Goal: Task Accomplishment & Management: Complete application form

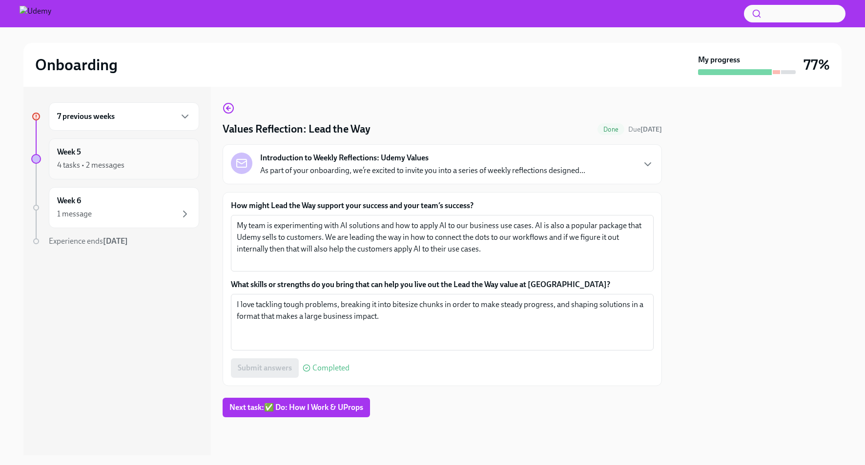
click at [90, 151] on div "Week 5 4 tasks • 2 messages" at bounding box center [124, 159] width 134 height 24
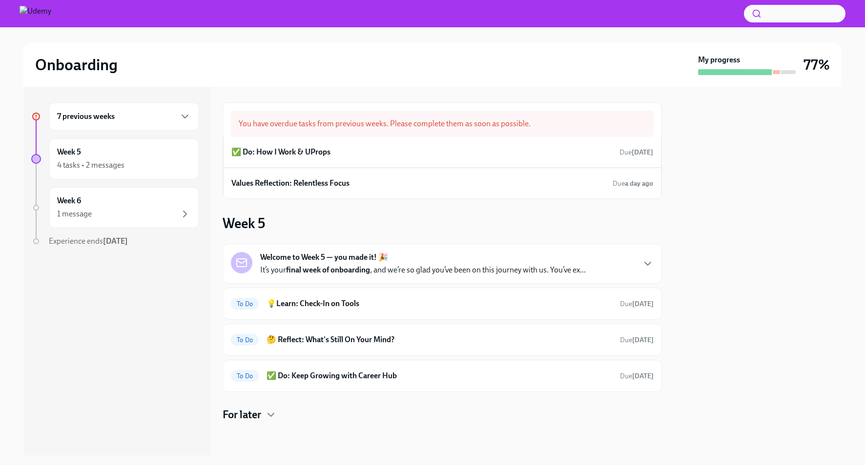
click at [134, 118] on div "7 previous weeks" at bounding box center [124, 117] width 134 height 12
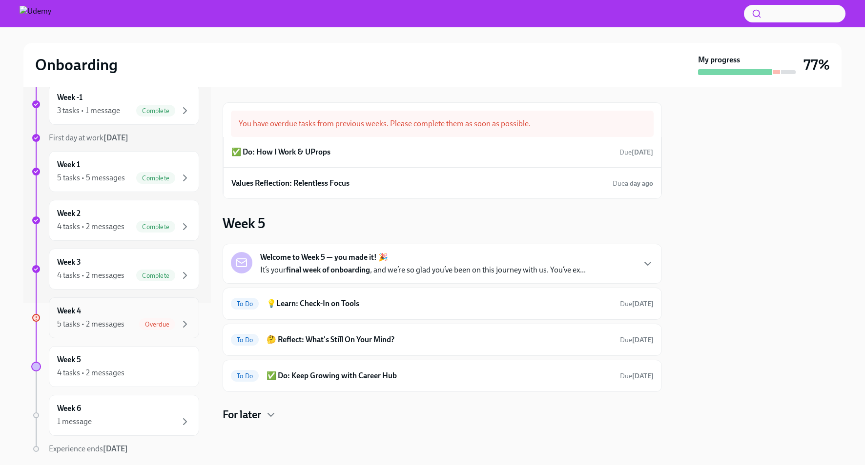
scroll to position [190, 0]
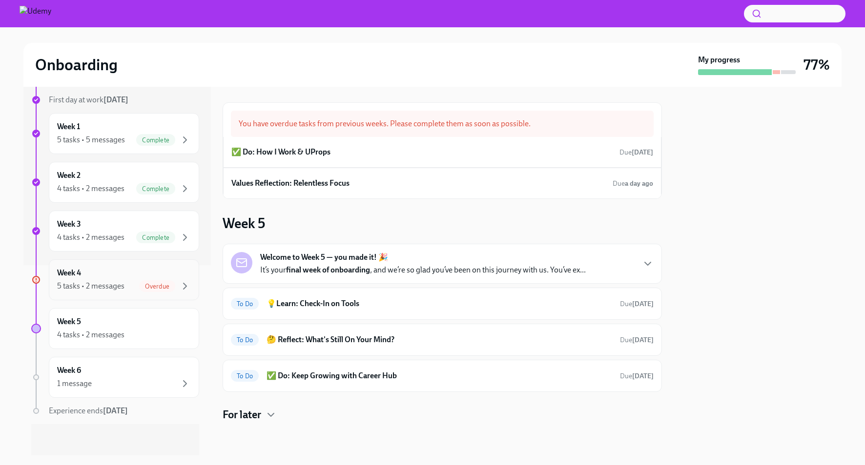
click at [122, 283] on div "5 tasks • 2 messages" at bounding box center [90, 286] width 67 height 11
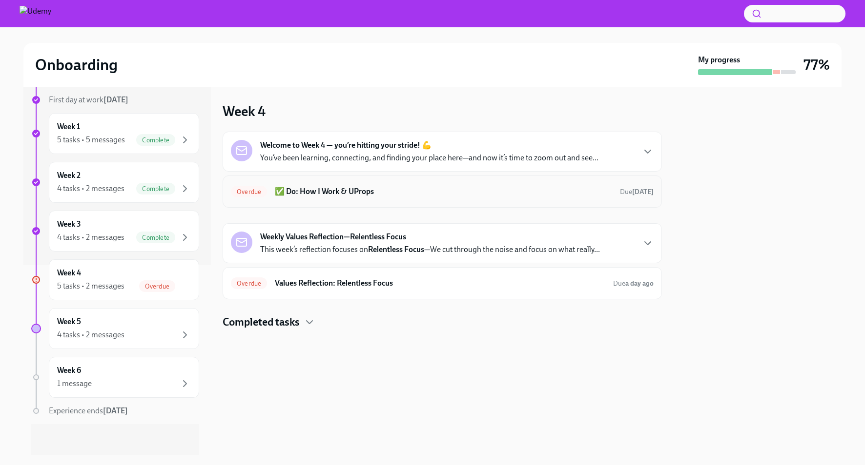
click at [356, 192] on h6 "✅ Do: How I Work & UProps" at bounding box center [443, 191] width 337 height 11
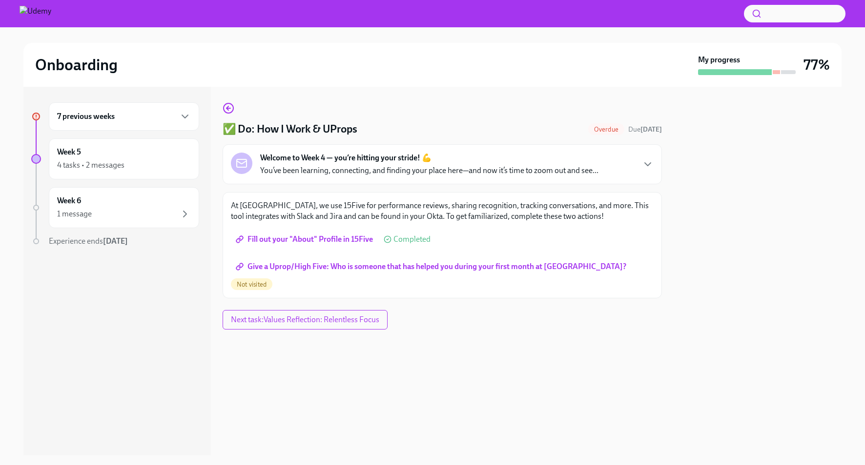
click at [331, 242] on span "Fill out your "About" Profile in 15Five" at bounding box center [305, 240] width 135 height 10
click at [465, 266] on span "Give a Uprop/High Five: Who is someone that has helped you during your first mo…" at bounding box center [432, 267] width 388 height 10
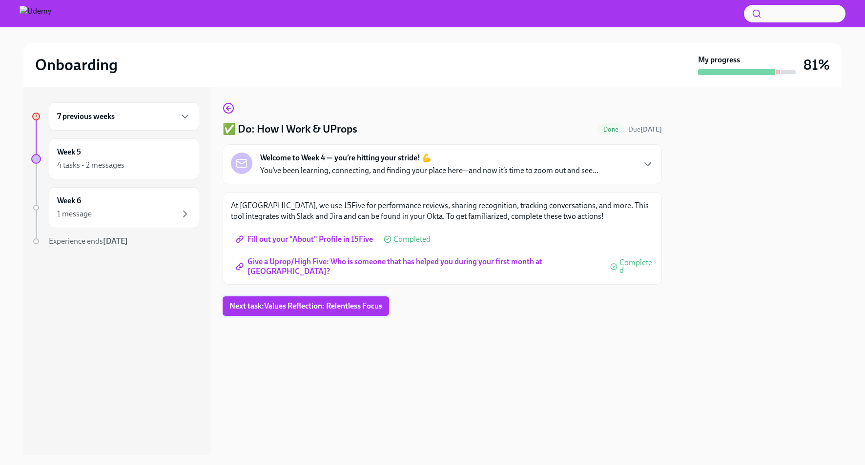
click at [309, 315] on button "Next task : Values Reflection: Relentless Focus" at bounding box center [305, 307] width 166 height 20
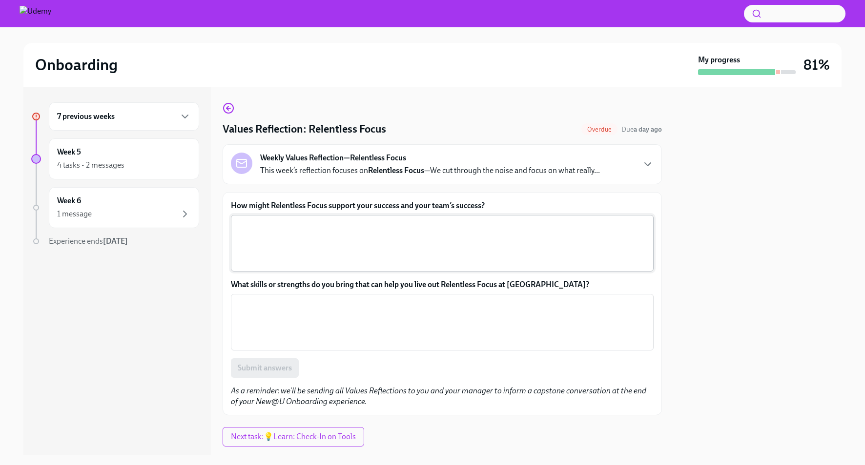
click at [366, 249] on textarea "How might Relentless Focus support your success and your team’s success?" at bounding box center [442, 243] width 411 height 47
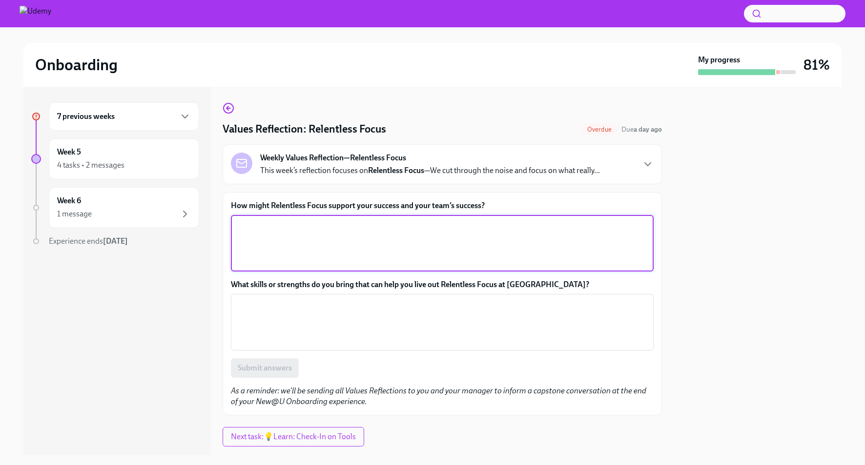
click at [566, 166] on p "This week’s reflection focuses on Relentless Focus —We cut through the noise an…" at bounding box center [430, 170] width 340 height 11
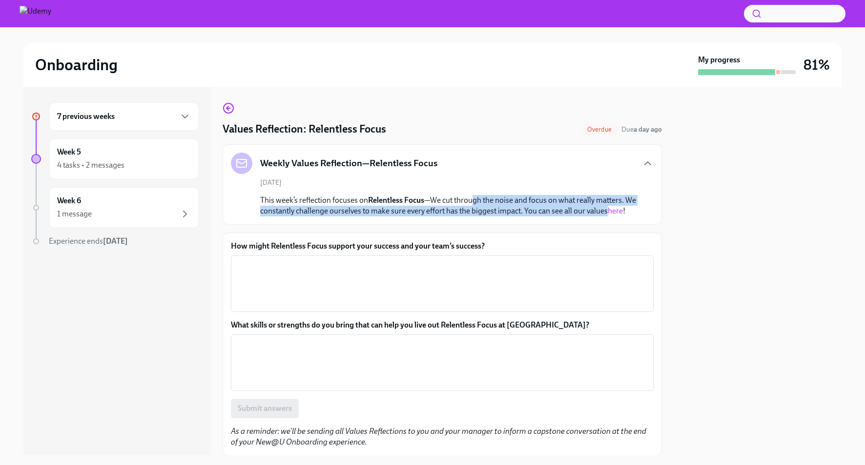
drag, startPoint x: 484, startPoint y: 198, endPoint x: 623, endPoint y: 212, distance: 139.8
click at [623, 212] on p "This week’s reflection focuses on Relentless Focus —We cut through the noise an…" at bounding box center [449, 205] width 378 height 21
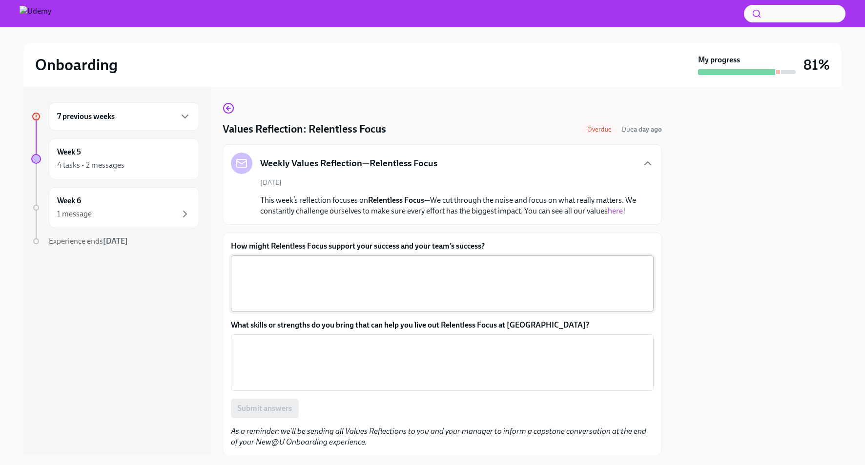
click at [561, 307] on textarea "How might Relentless Focus support your success and your team’s success?" at bounding box center [442, 284] width 411 height 47
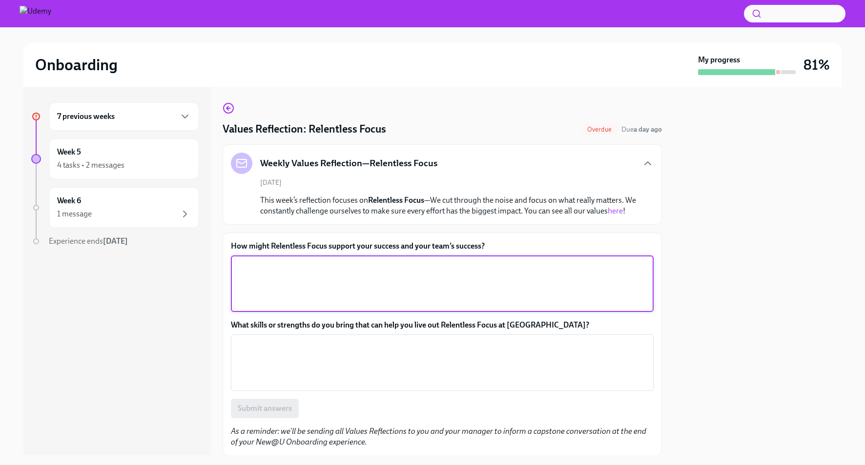
click at [770, 186] on div at bounding box center [757, 271] width 168 height 369
click at [422, 303] on textarea "How might Relentless Focus support your success and your team’s success?" at bounding box center [442, 284] width 411 height 47
drag, startPoint x: 363, startPoint y: 273, endPoint x: 292, endPoint y: 278, distance: 71.9
click at [292, 278] on textarea "There are lots of requests from the" at bounding box center [442, 284] width 411 height 47
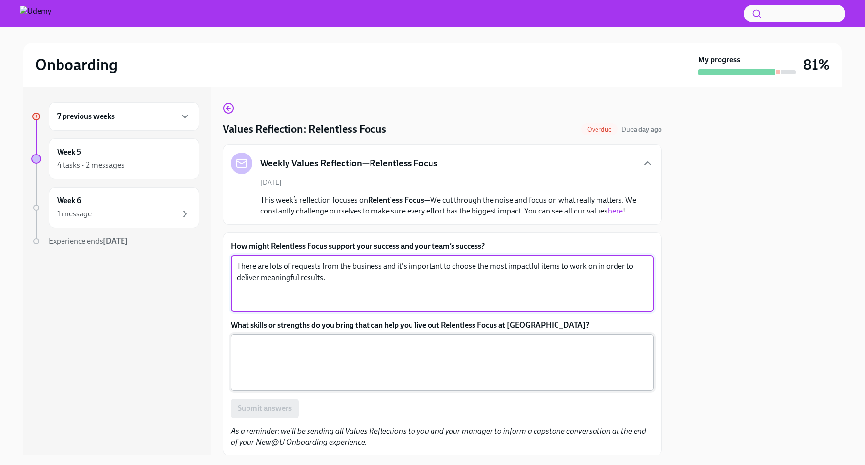
type textarea "There are lots of requests from the business and it's important to choose the m…"
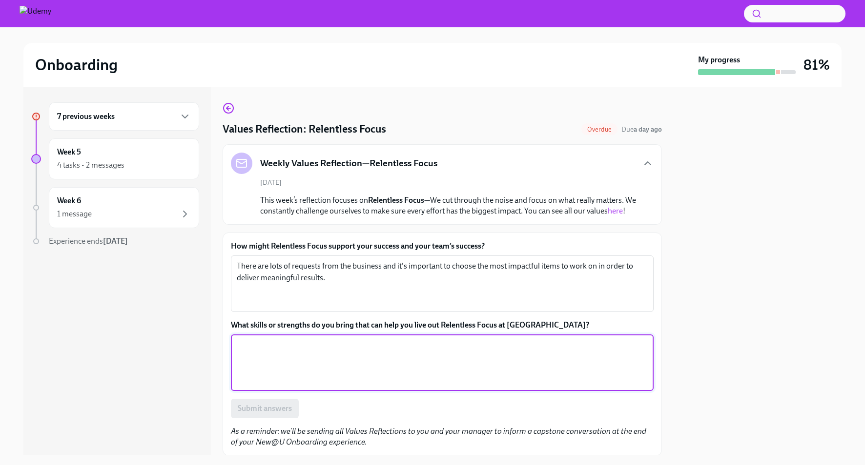
click at [373, 365] on textarea "What skills or strengths do you bring that can help you live out Relentless Foc…" at bounding box center [442, 363] width 411 height 47
click at [376, 369] on textarea "What skills or strengths do you bring that can help you live out Relentless Foc…" at bounding box center [442, 363] width 411 height 47
click at [388, 379] on textarea "What skills or strengths do you bring that can help you live out Relentless Foc…" at bounding box center [442, 363] width 411 height 47
drag, startPoint x: 380, startPoint y: 361, endPoint x: 207, endPoint y: 349, distance: 172.6
click at [207, 349] on div "7 previous weeks Week 5 4 tasks • 2 messages Week 6 1 message Experience ends […" at bounding box center [432, 271] width 818 height 369
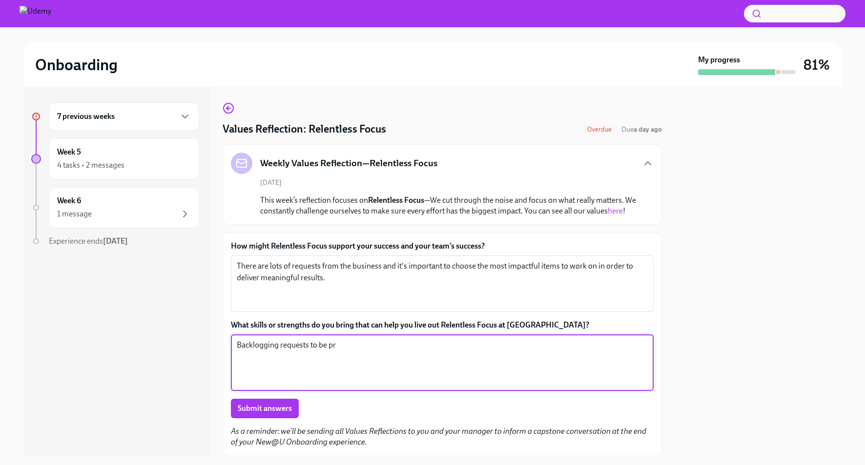
type textarea "Backlogging requests to be pr"
drag, startPoint x: 442, startPoint y: 354, endPoint x: 235, endPoint y: 352, distance: 206.4
click at [235, 352] on div "Backlogging requests to be pr x ​" at bounding box center [442, 363] width 423 height 57
click at [311, 371] on textarea "Capturing all intake items in one place so it's easy to prioritize and assess w…" at bounding box center [442, 363] width 411 height 47
click at [423, 324] on div "How might Relentless Focus support your success and your team’s success? There …" at bounding box center [442, 330] width 423 height 178
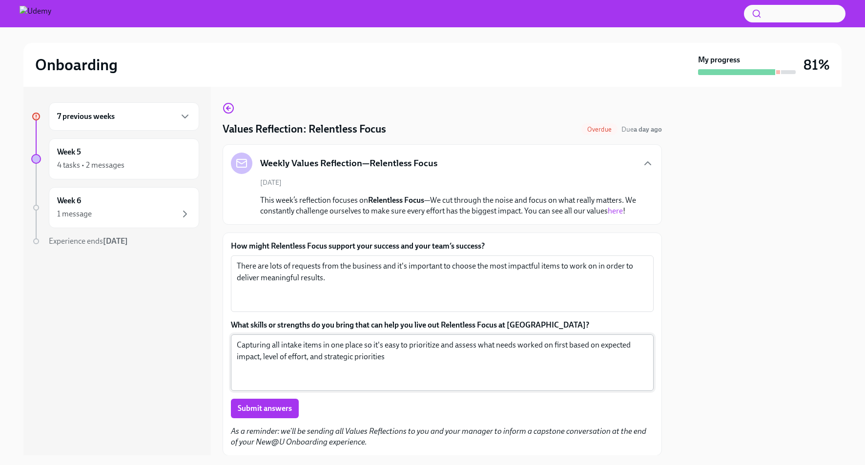
click at [403, 376] on textarea "Capturing all intake items in one place so it's easy to prioritize and assess w…" at bounding box center [442, 363] width 411 height 47
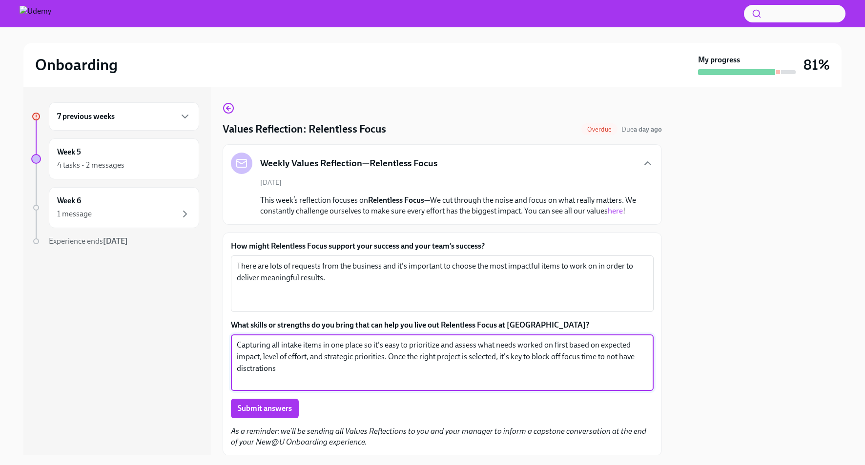
click at [250, 382] on textarea "Capturing all intake items in one place so it's easy to prioritize and assess w…" at bounding box center [442, 363] width 411 height 47
click at [295, 382] on textarea "Capturing all intake items in one place so it's easy to prioritize and assess w…" at bounding box center [442, 363] width 411 height 47
click at [255, 382] on textarea "Capturing all intake items in one place so it's easy to prioritize and assess w…" at bounding box center [442, 363] width 411 height 47
click at [304, 383] on textarea "Capturing all intake items in one place so it's easy to prioritize and assess w…" at bounding box center [442, 363] width 411 height 47
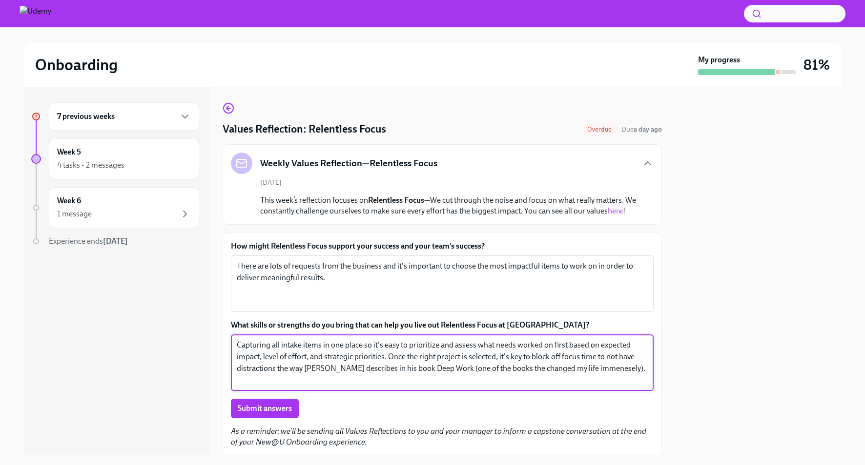
click at [599, 384] on textarea "Capturing all intake items in one place so it's easy to prioritize and assess w…" at bounding box center [442, 363] width 411 height 47
click at [624, 382] on textarea "Capturing all intake items in one place so it's easy to prioritize and assess w…" at bounding box center [442, 363] width 411 height 47
type textarea "Capturing all intake items in one place so it's easy to prioritize and assess w…"
click at [284, 413] on button "Submit answers" at bounding box center [265, 409] width 68 height 20
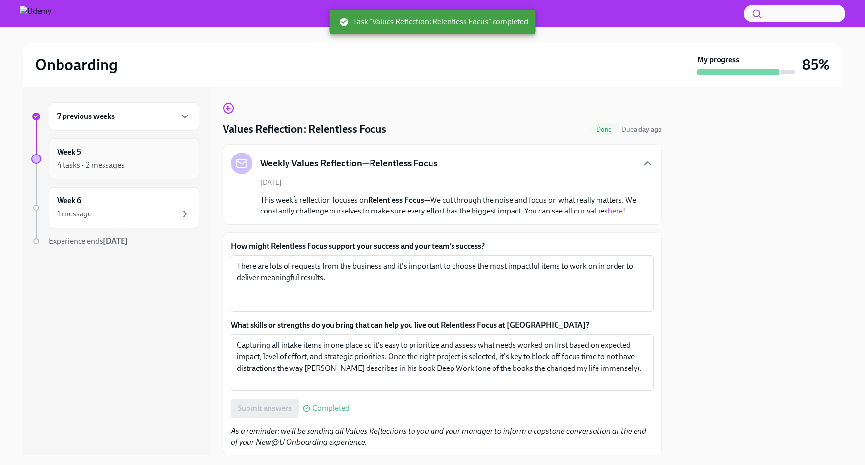
click at [126, 153] on div "Week 5 4 tasks • 2 messages" at bounding box center [124, 159] width 134 height 24
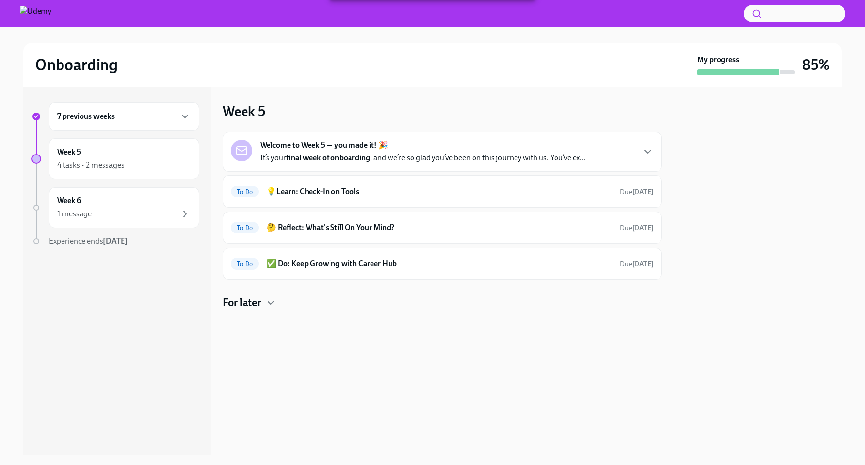
click at [72, 118] on h6 "7 previous weeks" at bounding box center [86, 116] width 58 height 11
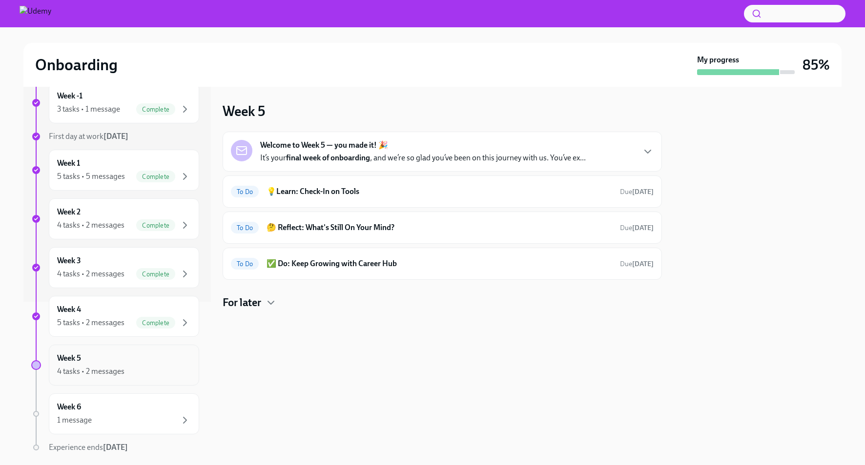
scroll to position [190, 0]
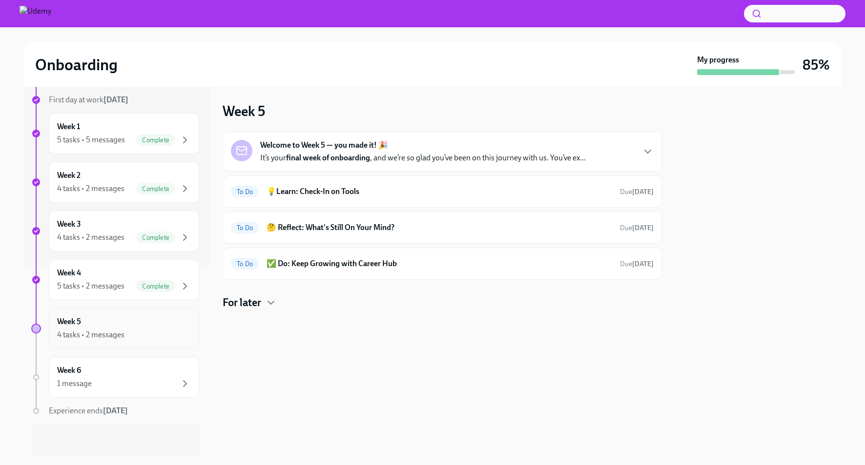
click at [132, 325] on div "Week 5 4 tasks • 2 messages" at bounding box center [124, 329] width 134 height 24
click at [141, 336] on div "4 tasks • 2 messages" at bounding box center [124, 335] width 134 height 12
click at [364, 189] on h6 "💡Learn: Check-In on Tools" at bounding box center [438, 191] width 345 height 11
